Goal: Information Seeking & Learning: Find specific page/section

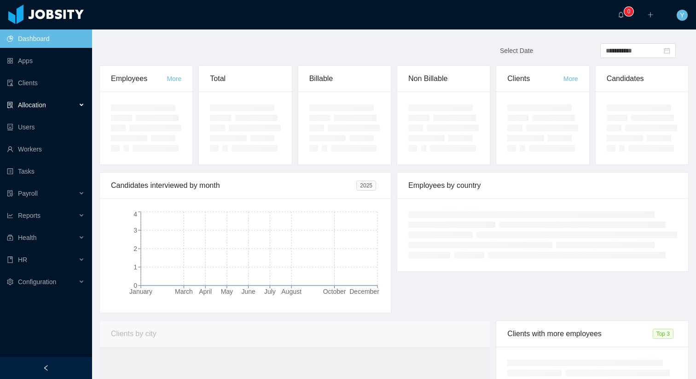
click at [74, 107] on div "Allocation" at bounding box center [46, 105] width 92 height 18
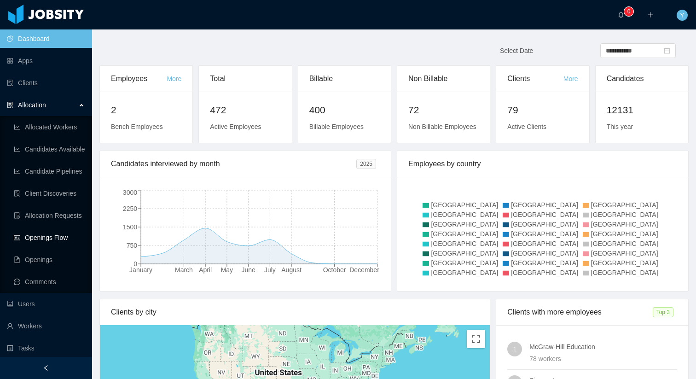
click at [41, 235] on link "Openings Flow" at bounding box center [49, 237] width 71 height 18
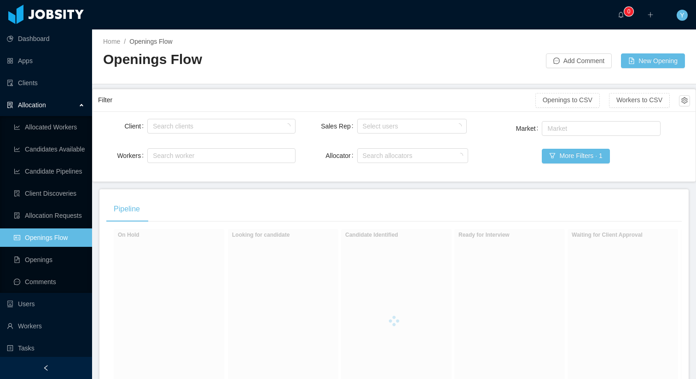
click at [193, 136] on div "Client Search clients Workers Search worker" at bounding box center [197, 146] width 198 height 59
click at [196, 133] on div "Search clients" at bounding box center [221, 126] width 148 height 15
type input "******"
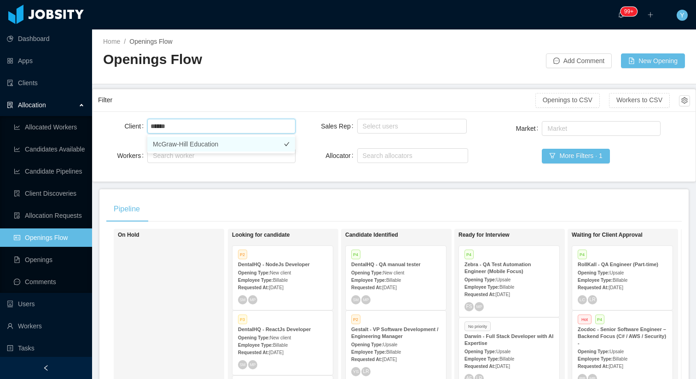
click at [217, 148] on li "McGraw-Hill Education" at bounding box center [221, 144] width 148 height 15
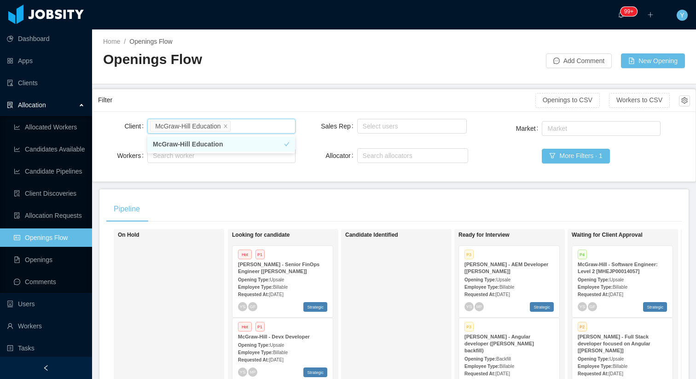
click at [271, 179] on div "Client Search clients [PERSON_NAME] Education Workers Search worker Sales Rep S…" at bounding box center [394, 146] width 603 height 70
click at [510, 296] on span "[DATE]" at bounding box center [503, 294] width 14 height 5
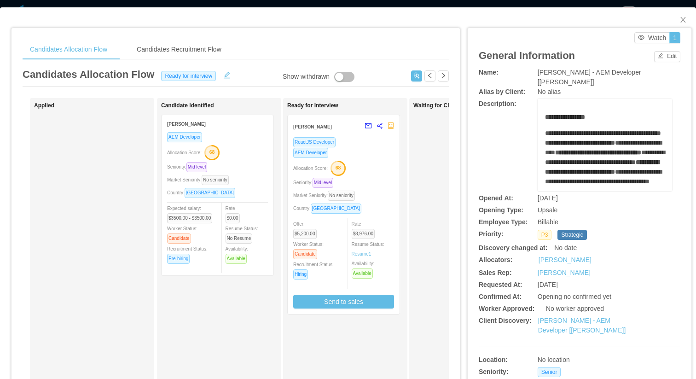
click at [362, 190] on div "ReactJS Developer AEM Developer Allocation Score: 68 Seniority: Mid level Marke…" at bounding box center [343, 223] width 101 height 172
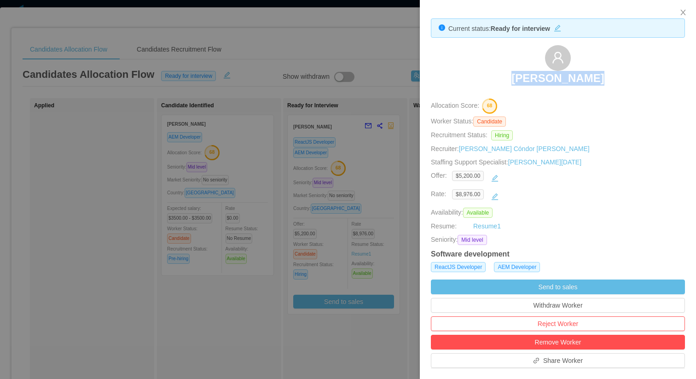
drag, startPoint x: 517, startPoint y: 79, endPoint x: 612, endPoint y: 76, distance: 95.4
click at [613, 78] on div "[PERSON_NAME]" at bounding box center [558, 68] width 254 height 46
copy h3 "[PERSON_NAME]"
click at [391, 52] on div at bounding box center [348, 189] width 696 height 379
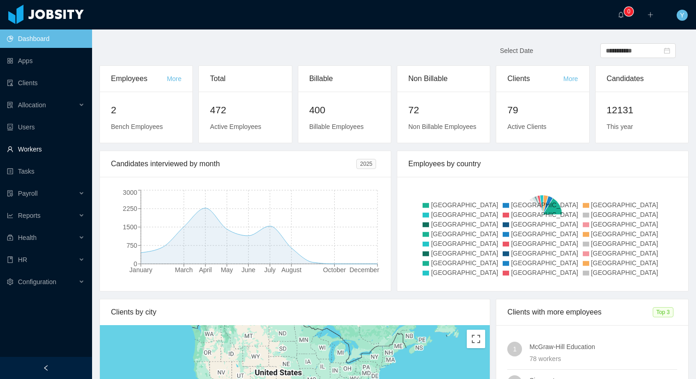
click at [47, 157] on link "Workers" at bounding box center [46, 149] width 78 height 18
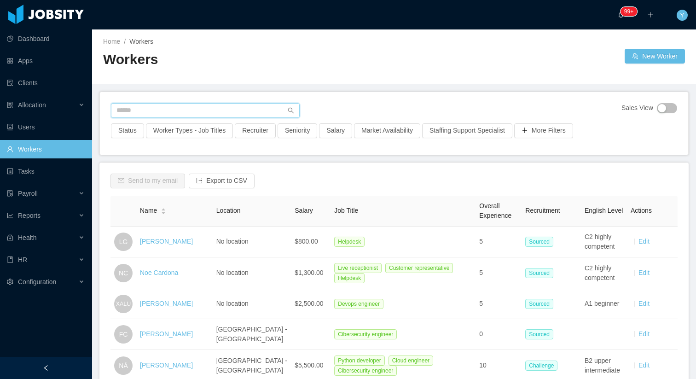
click at [242, 107] on input "text" at bounding box center [205, 110] width 189 height 15
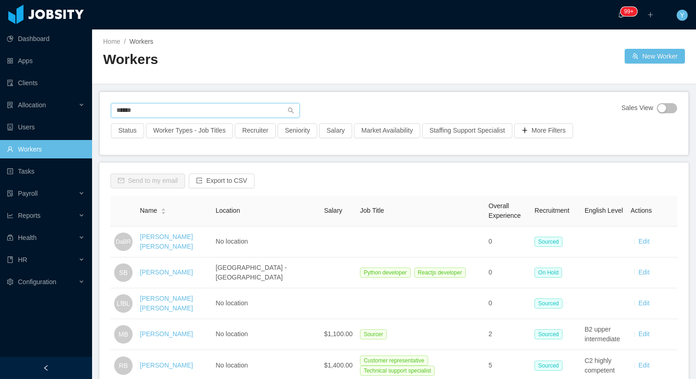
click at [119, 110] on input "******" at bounding box center [205, 110] width 189 height 15
type input "**********"
